Goal: Complete application form

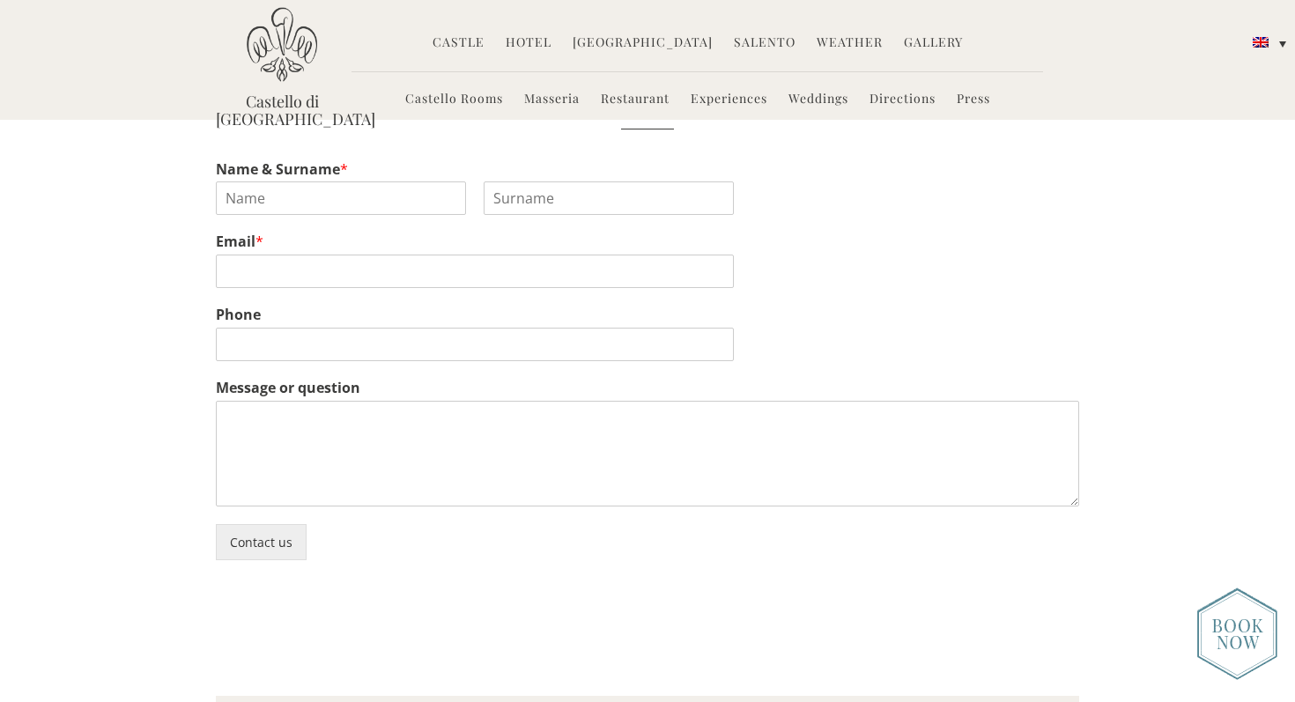
scroll to position [6973, 0]
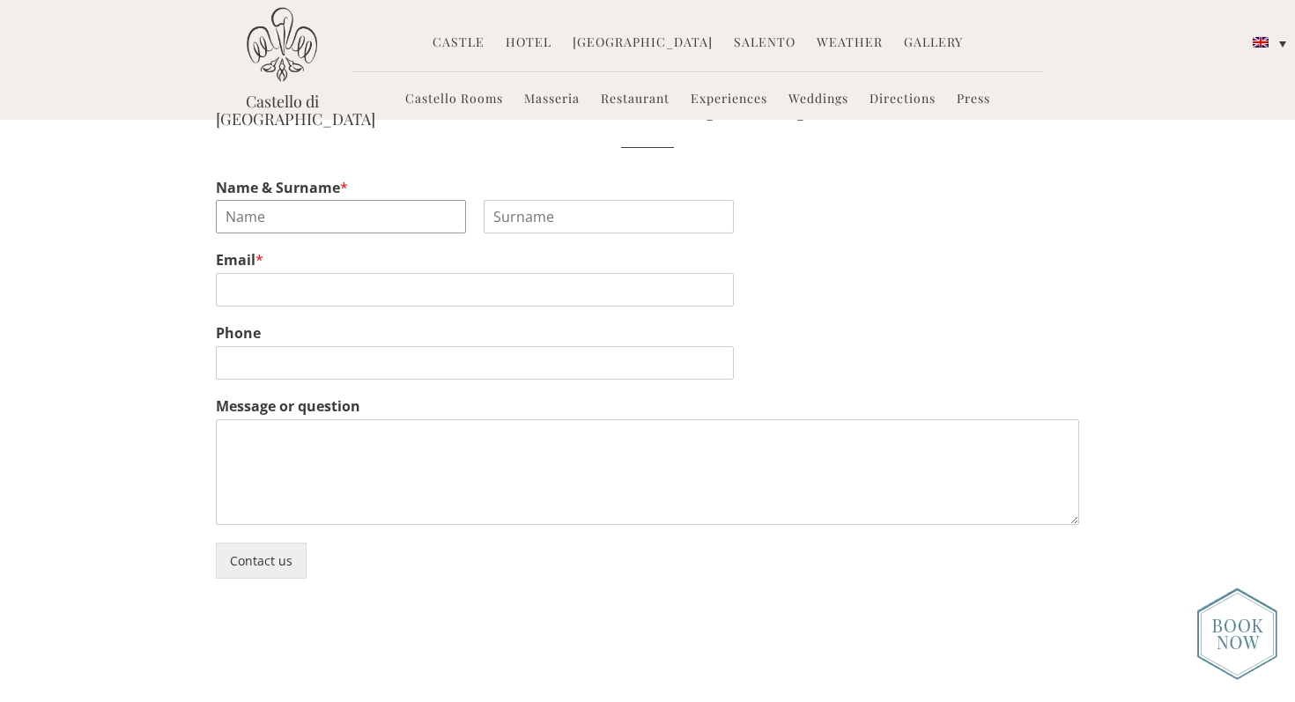
click at [326, 200] on input "Name & Surname *" at bounding box center [341, 216] width 250 height 33
type input "Brianna"
type input "Eby"
type input "denaye.eby@gmail.com"
type input "2544246798"
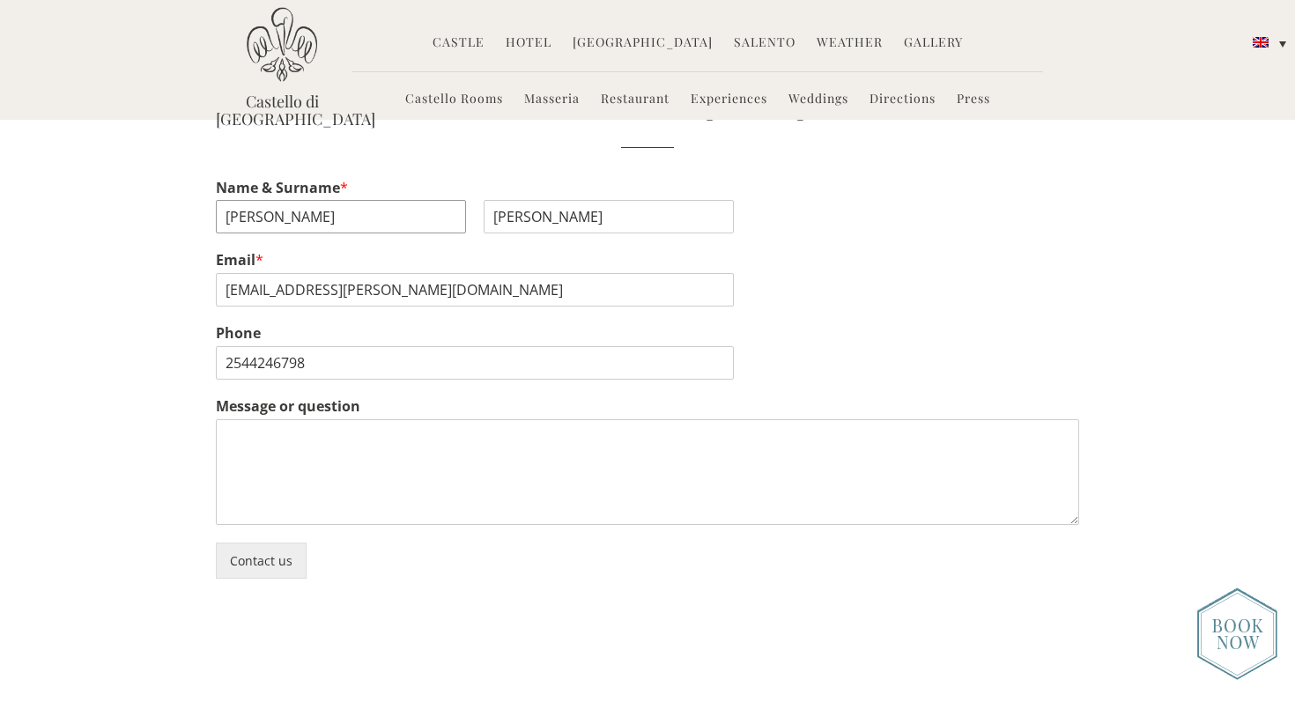
drag, startPoint x: 344, startPoint y: 211, endPoint x: 198, endPoint y: 166, distance: 151.9
click at [198, 166] on div "Ask for details today Name & Surname * Brianna First Eby Last Email * denaye.eb…" at bounding box center [647, 328] width 1295 height 500
type input "d"
type input "Denaye"
click at [396, 455] on textarea "Message or question" at bounding box center [647, 472] width 863 height 106
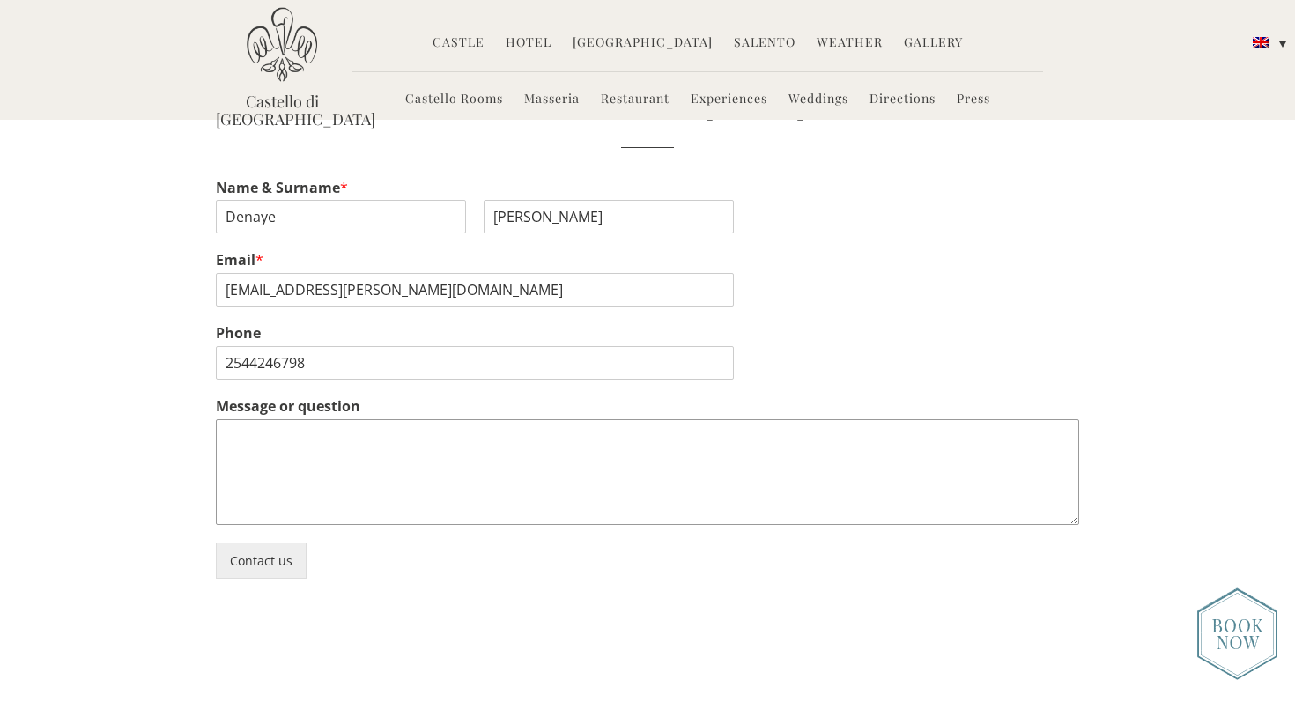
paste textarea "Castello di ugento puglia"
type textarea "C"
click at [435, 473] on textarea "Message or question" at bounding box center [647, 472] width 863 height 106
paste textarea "Hello! I am looking for a wedding venue for next year. I am from the US and hav…"
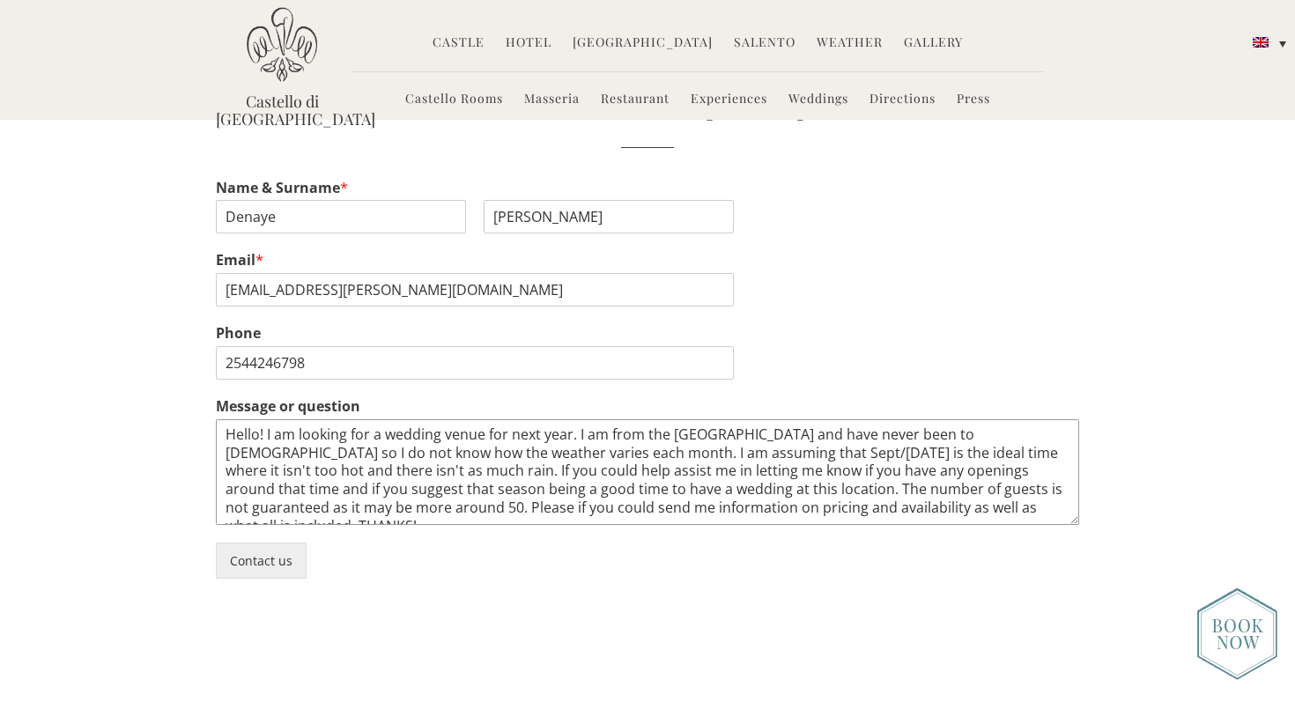
scroll to position [11, 0]
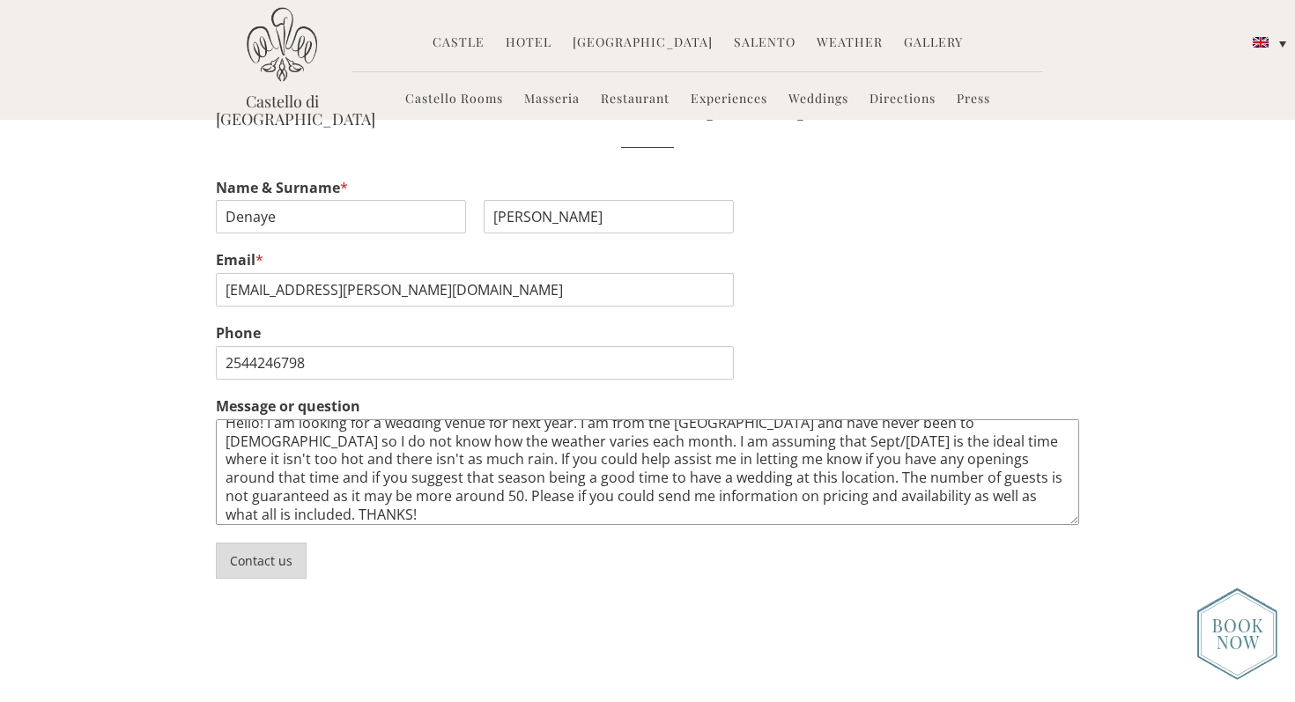
type textarea "Hello! I am looking for a wedding venue for next year. I am from the US and hav…"
click at [273, 550] on button "Contact us" at bounding box center [261, 561] width 91 height 36
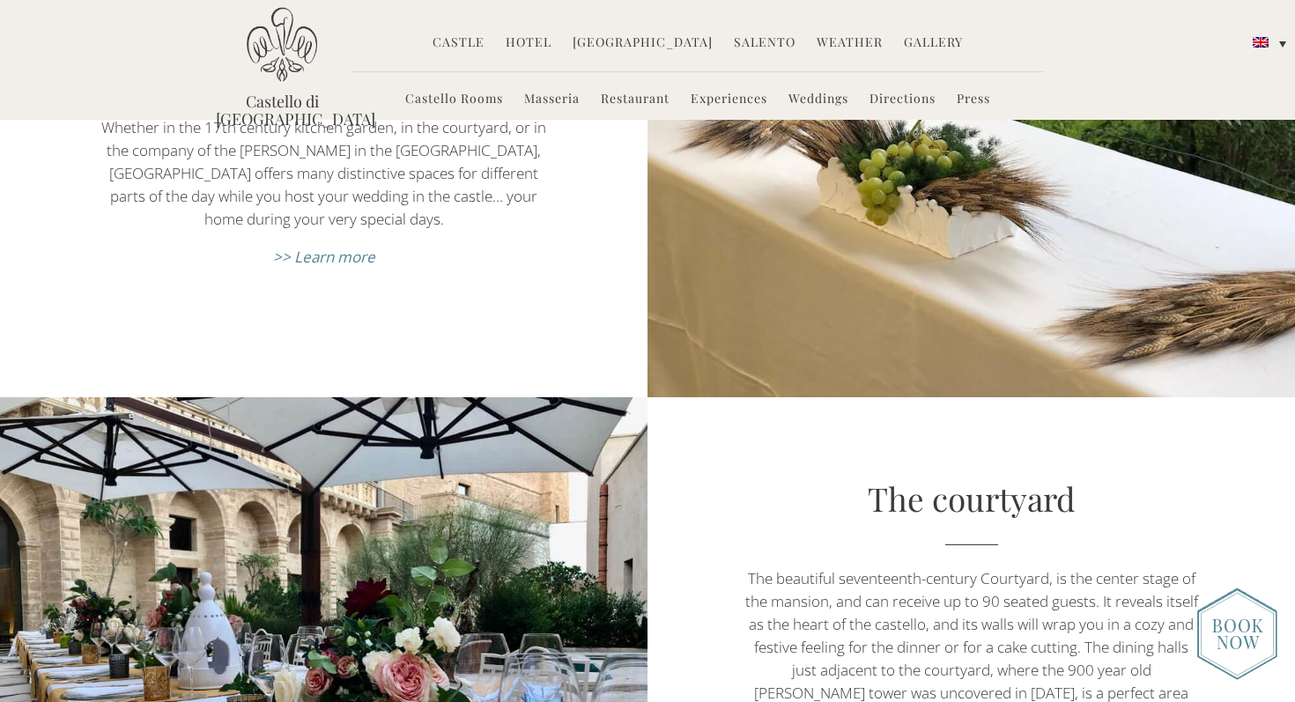
scroll to position [4043, 0]
